Goal: Transaction & Acquisition: Purchase product/service

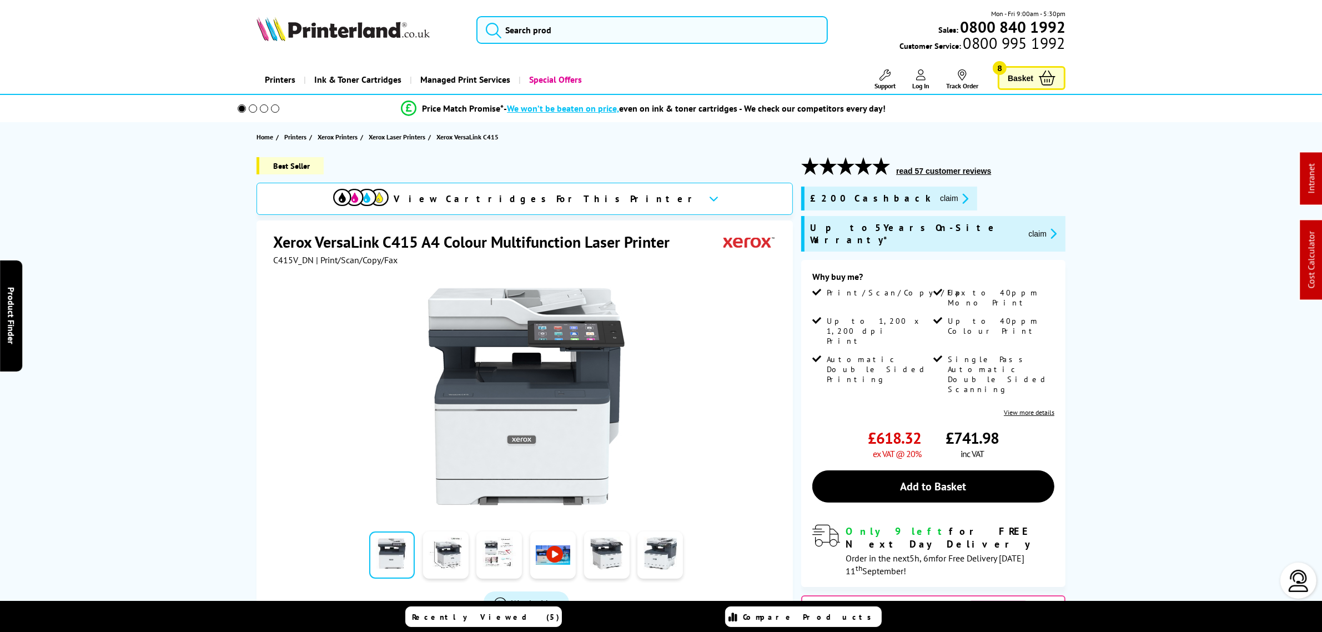
click at [958, 198] on icon "promo-description" at bounding box center [963, 199] width 10 height 12
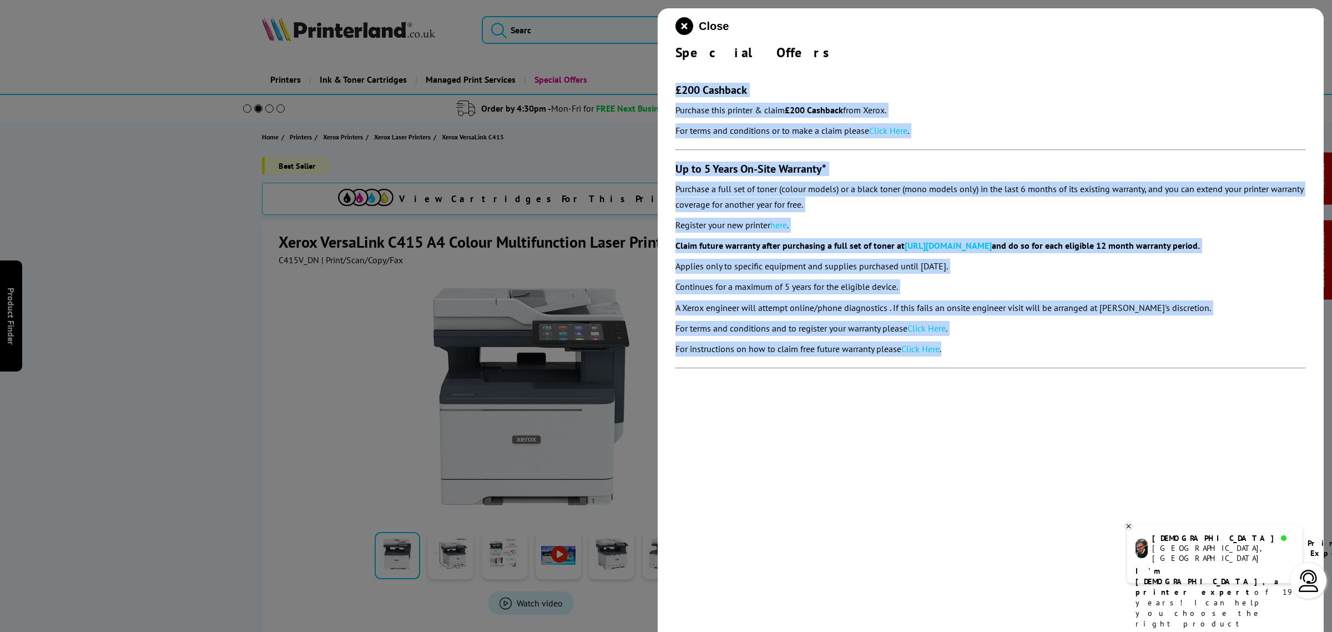
drag, startPoint x: 669, startPoint y: 81, endPoint x: 1013, endPoint y: 349, distance: 435.9
click at [1013, 349] on div "Close Special Offers £200 Cashback Purchase this printer & claim £200 Cashback …" at bounding box center [991, 324] width 666 height 632
copy section "£200 Cashback Purchase this printer & claim £200 Cashback from Xerox. For terms…"
click at [682, 23] on icon "close modal" at bounding box center [684, 26] width 18 height 18
